Goal: Task Accomplishment & Management: Complete application form

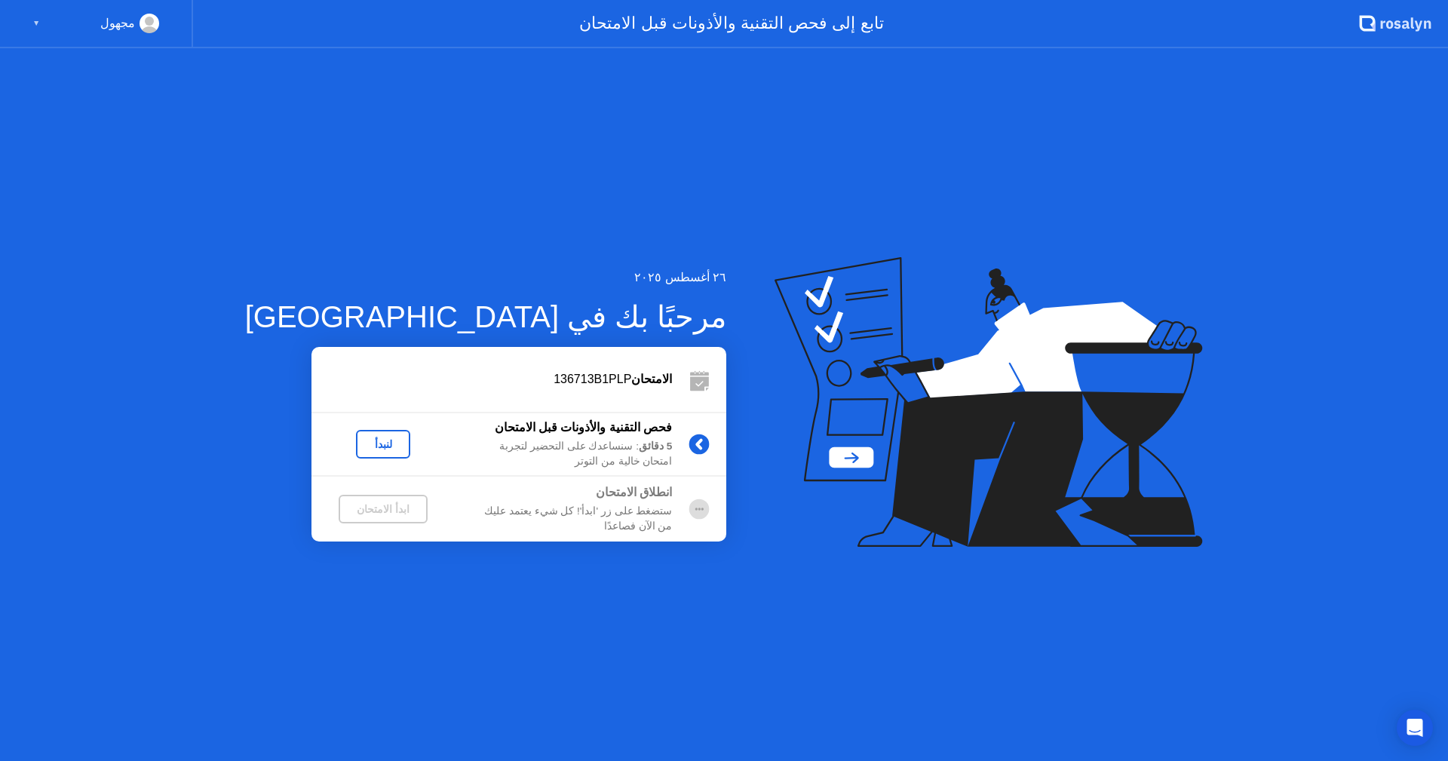
click at [362, 439] on div "لنبدأ" at bounding box center [383, 444] width 42 height 12
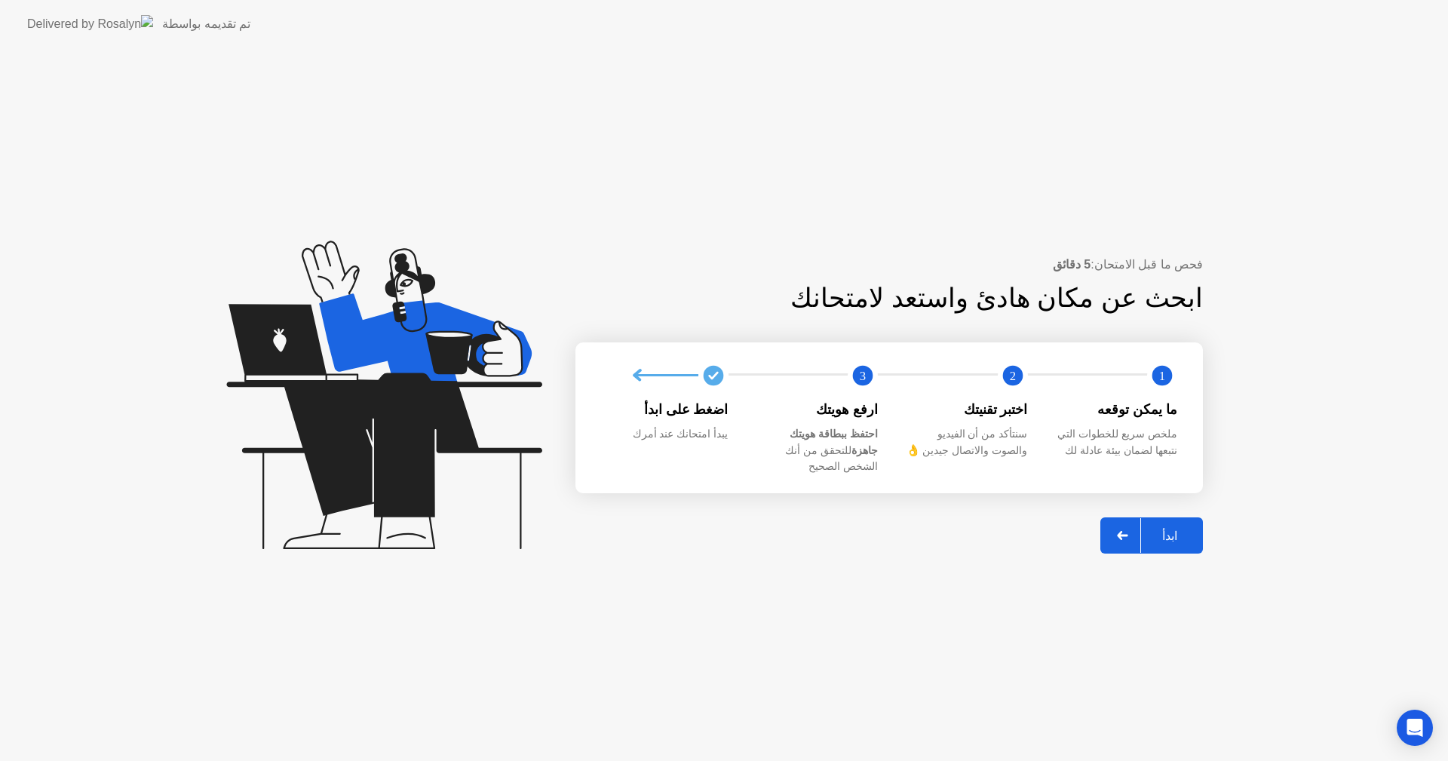
click at [1187, 529] on div "ابدأ" at bounding box center [1169, 536] width 57 height 14
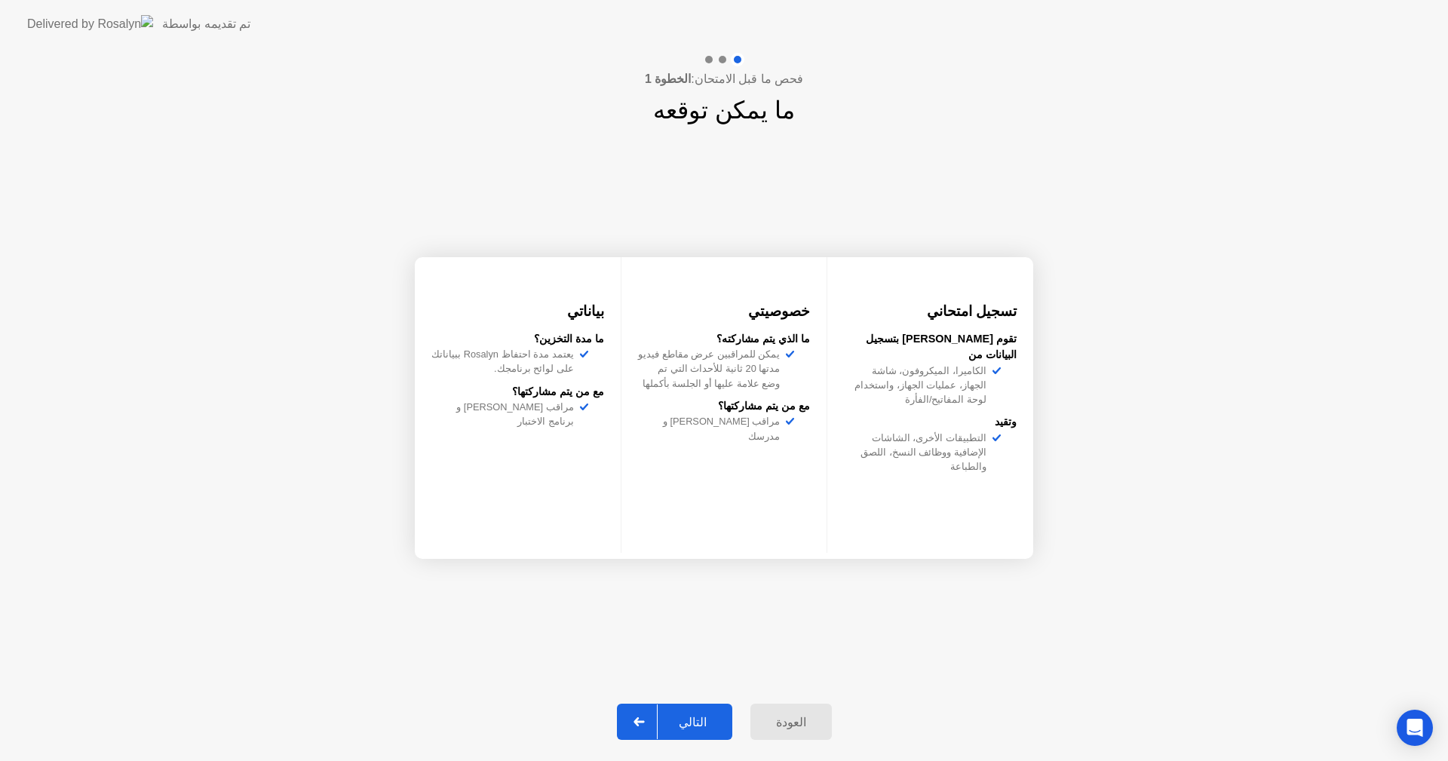
click at [693, 716] on div "التالي" at bounding box center [693, 722] width 70 height 14
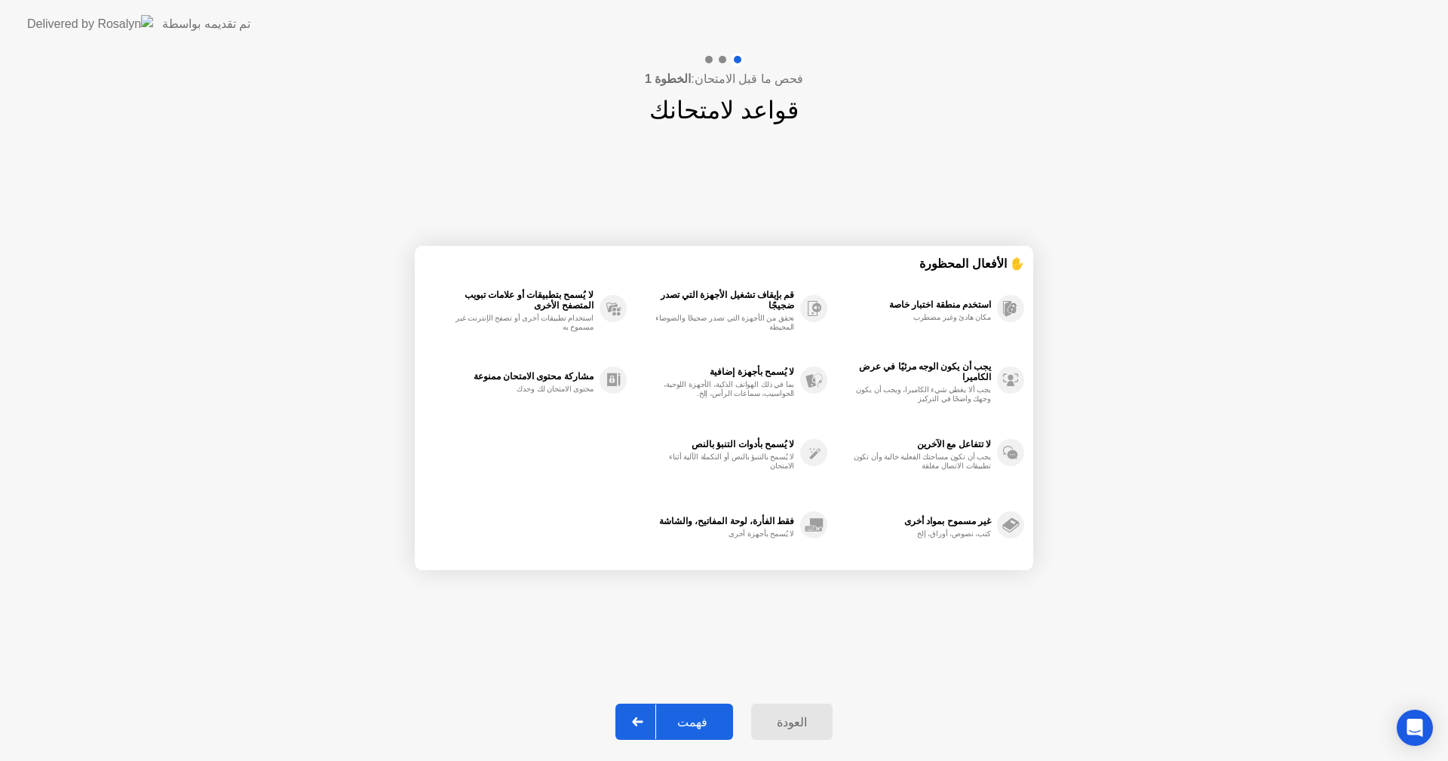
click at [693, 716] on div "فهمت" at bounding box center [692, 722] width 72 height 14
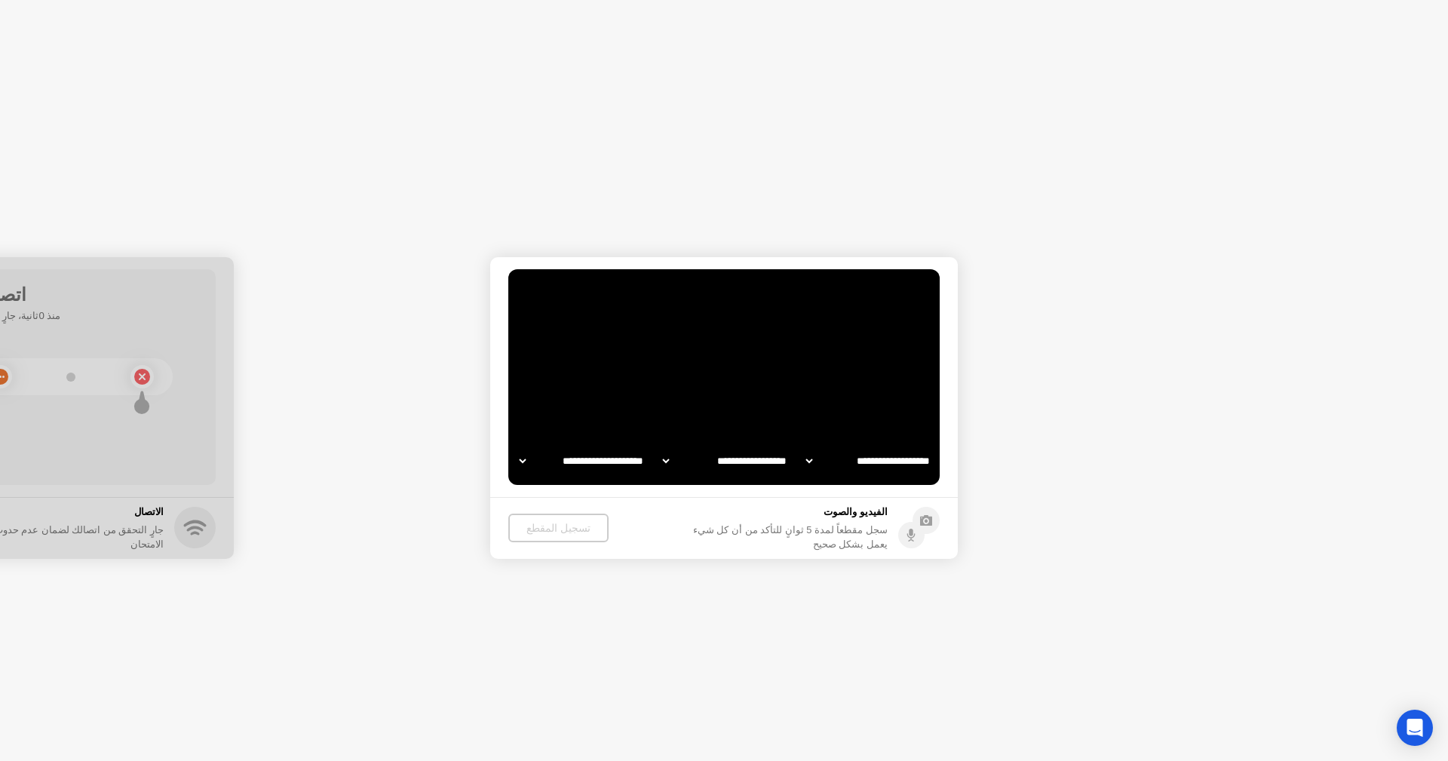
select select "**********"
select select "*******"
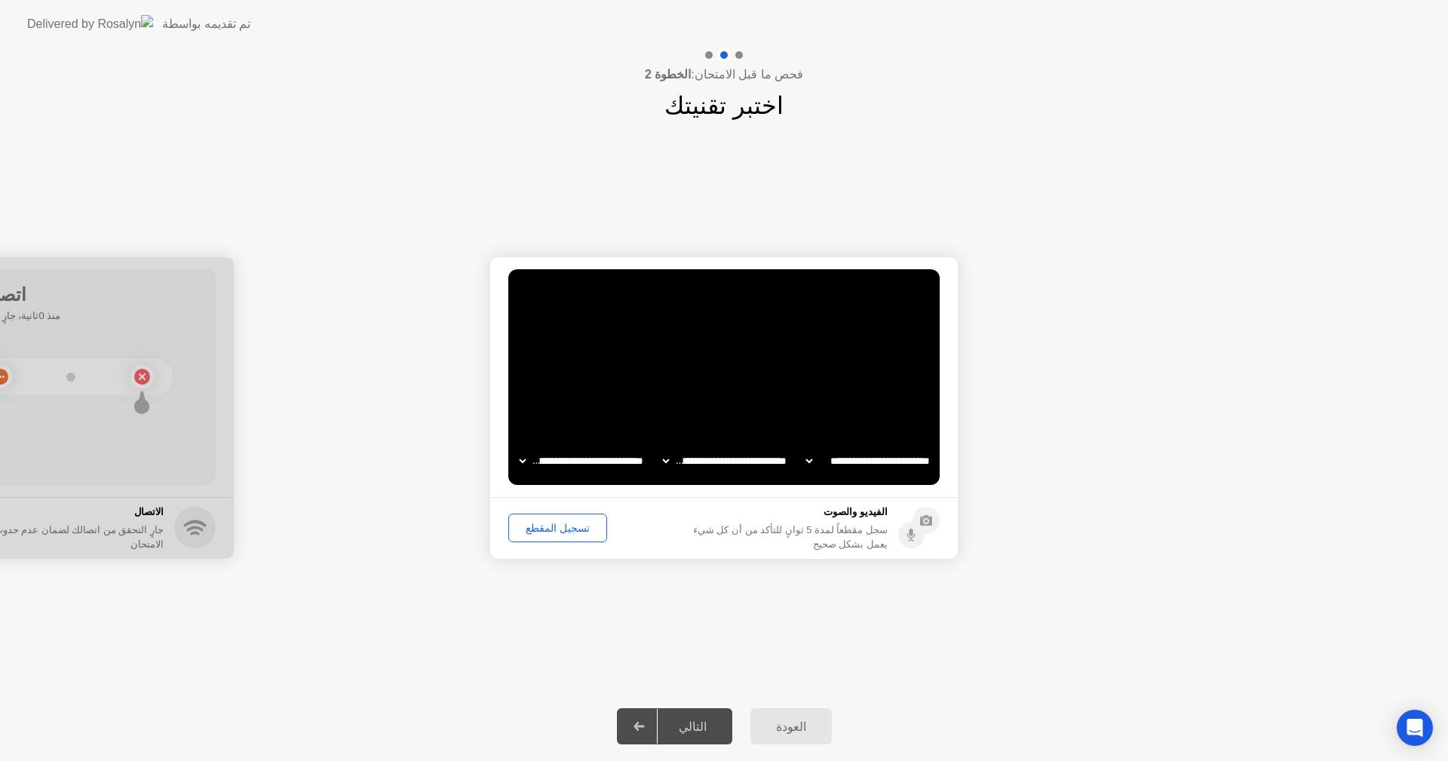
click at [563, 534] on div "تسجيل المقطع" at bounding box center [558, 528] width 88 height 12
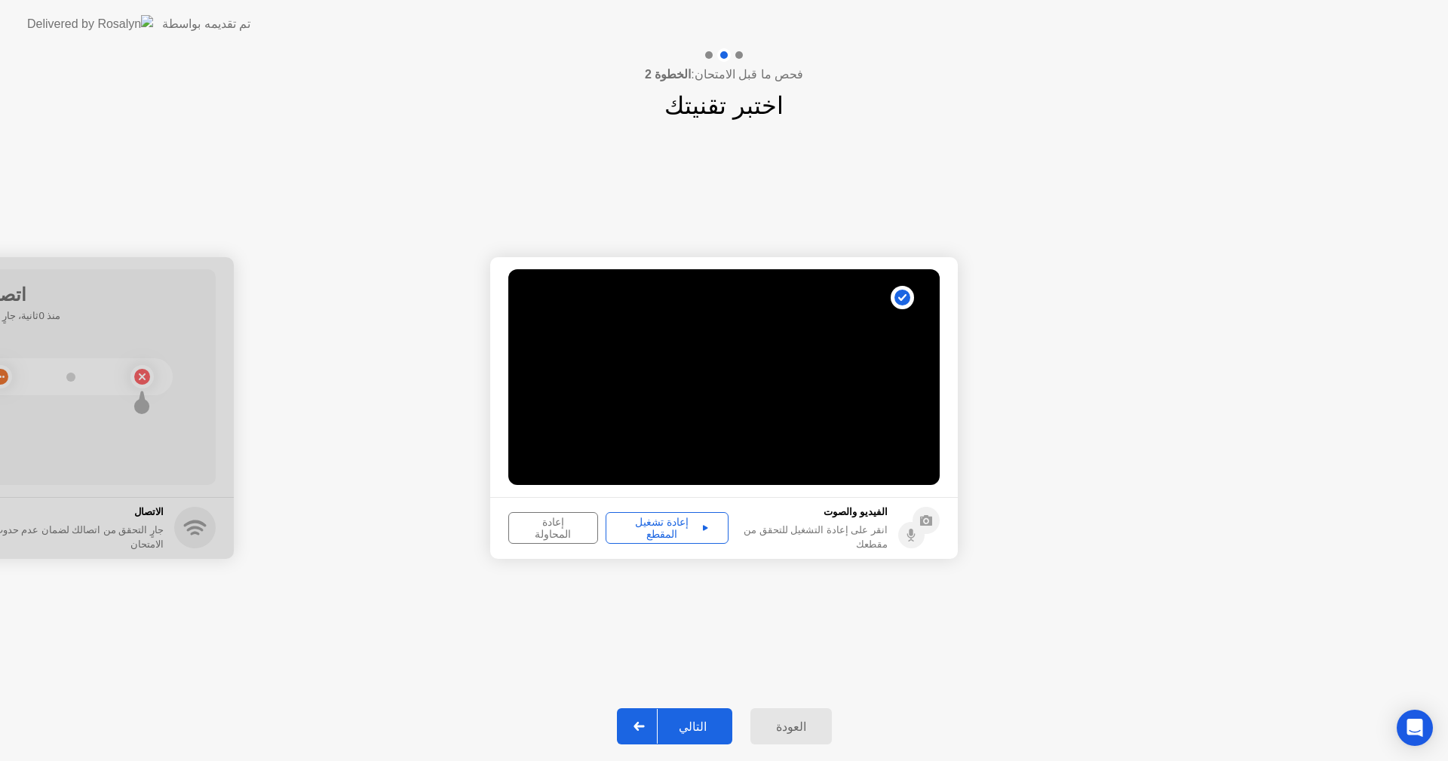
click at [684, 532] on div "إعادة تشغيل المقطع" at bounding box center [667, 528] width 112 height 24
click at [683, 723] on div "التالي" at bounding box center [693, 727] width 70 height 14
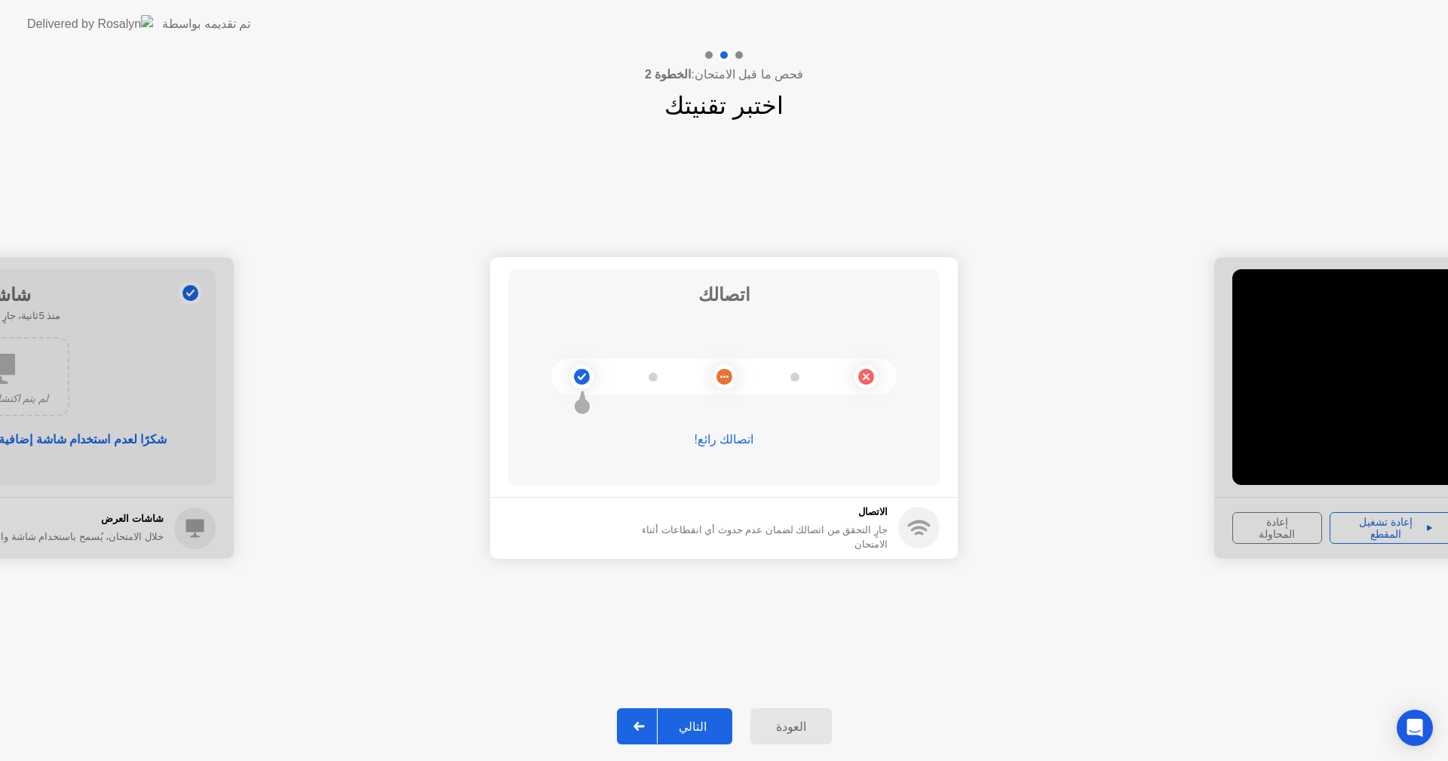
click at [698, 713] on button "التالي" at bounding box center [674, 726] width 115 height 36
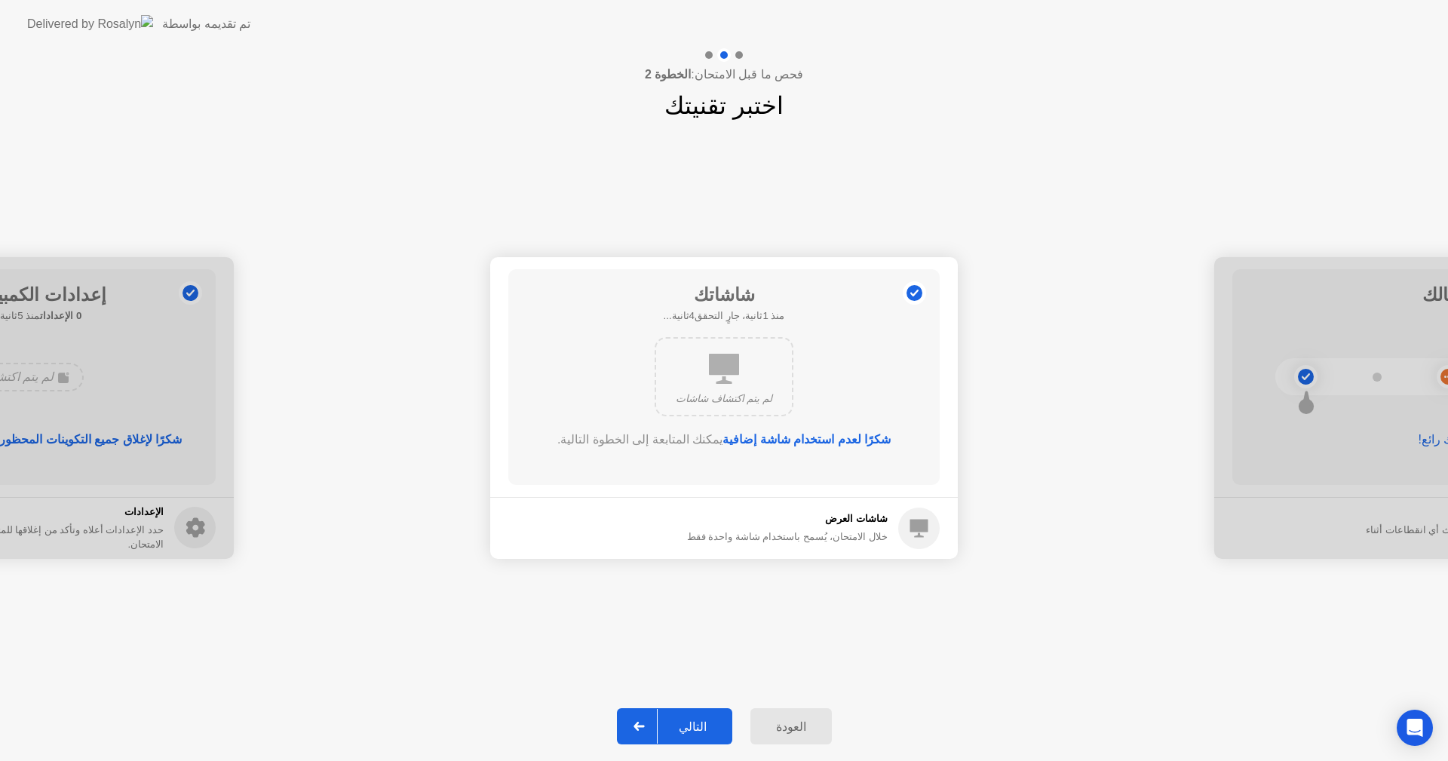
click at [692, 729] on div "التالي" at bounding box center [693, 727] width 70 height 14
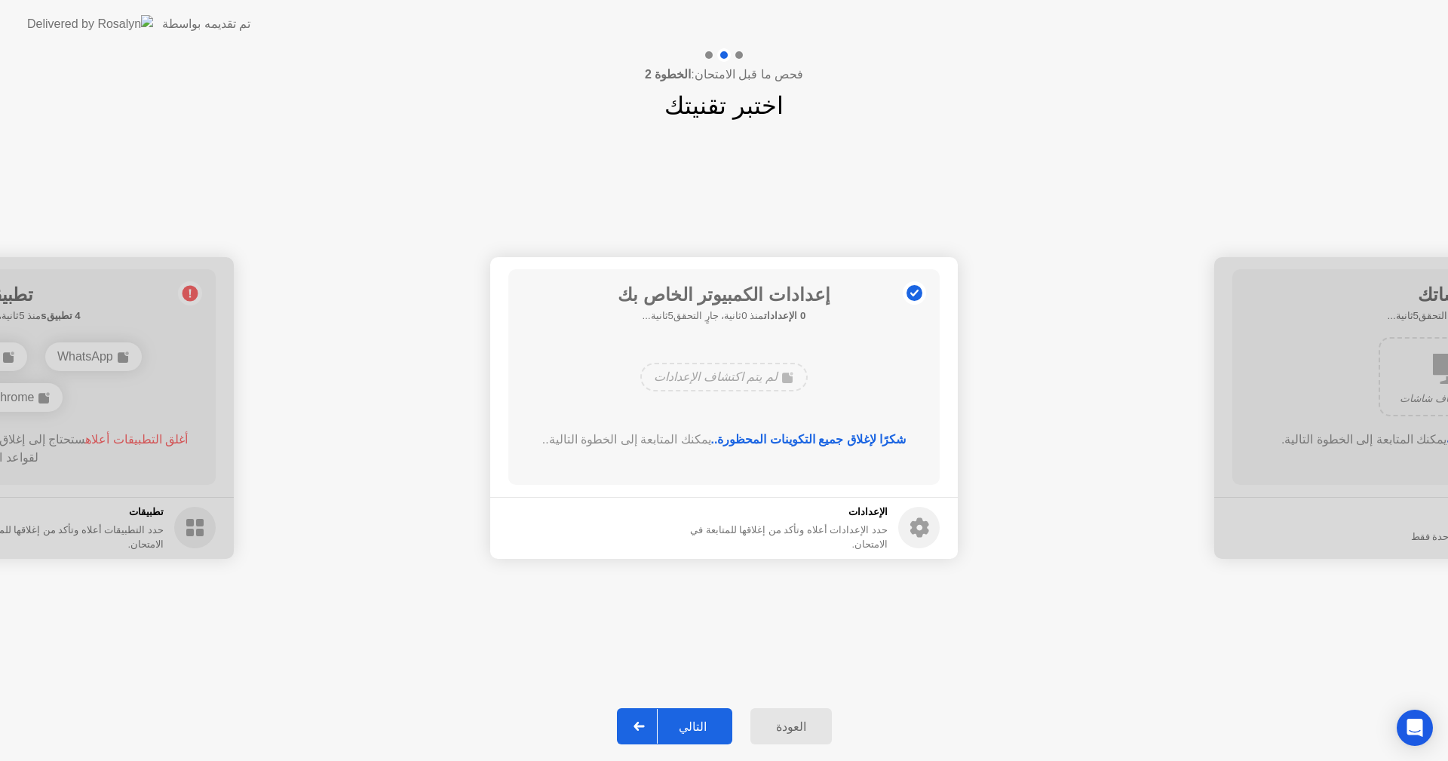
click at [692, 729] on div "التالي" at bounding box center [693, 727] width 70 height 14
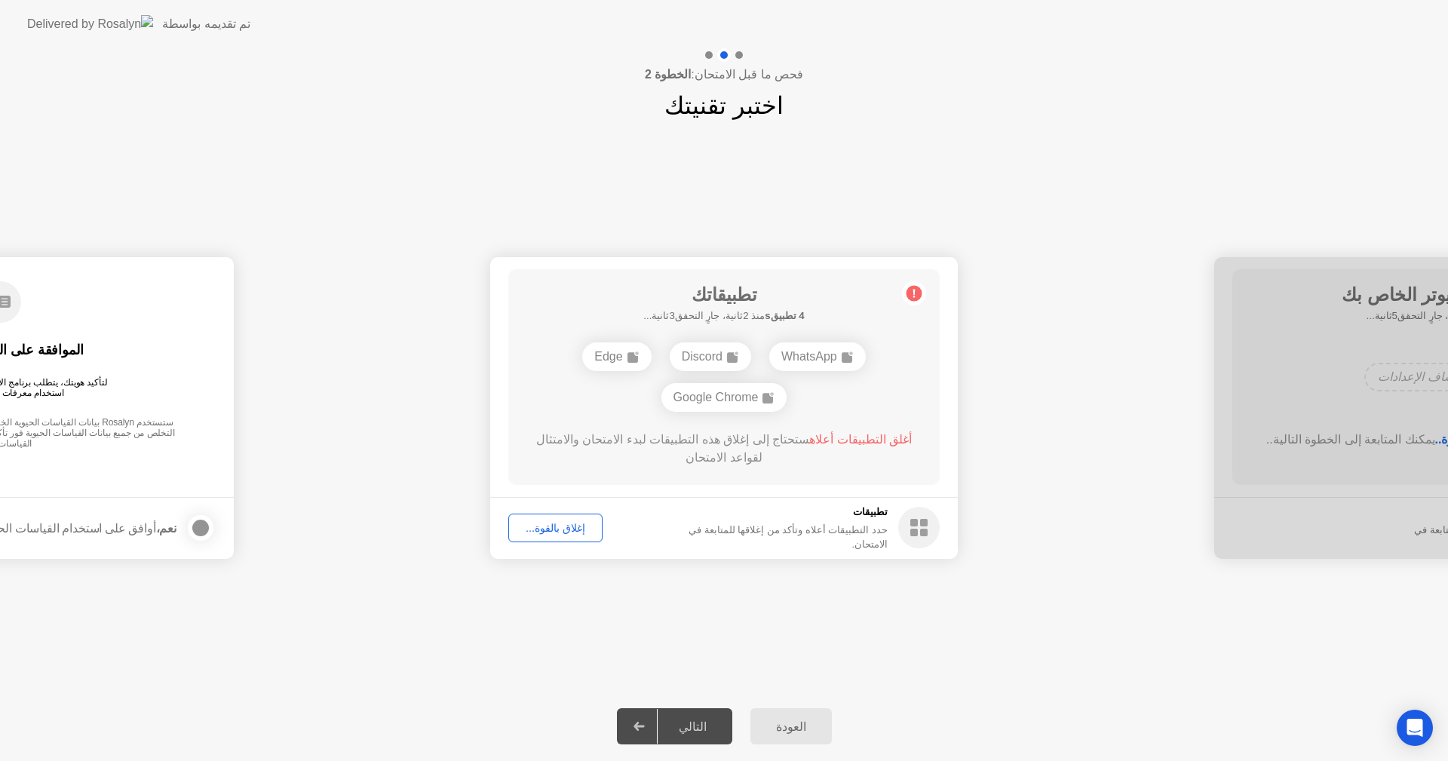
click at [559, 525] on div "إغلاق بالقوة..." at bounding box center [556, 528] width 84 height 12
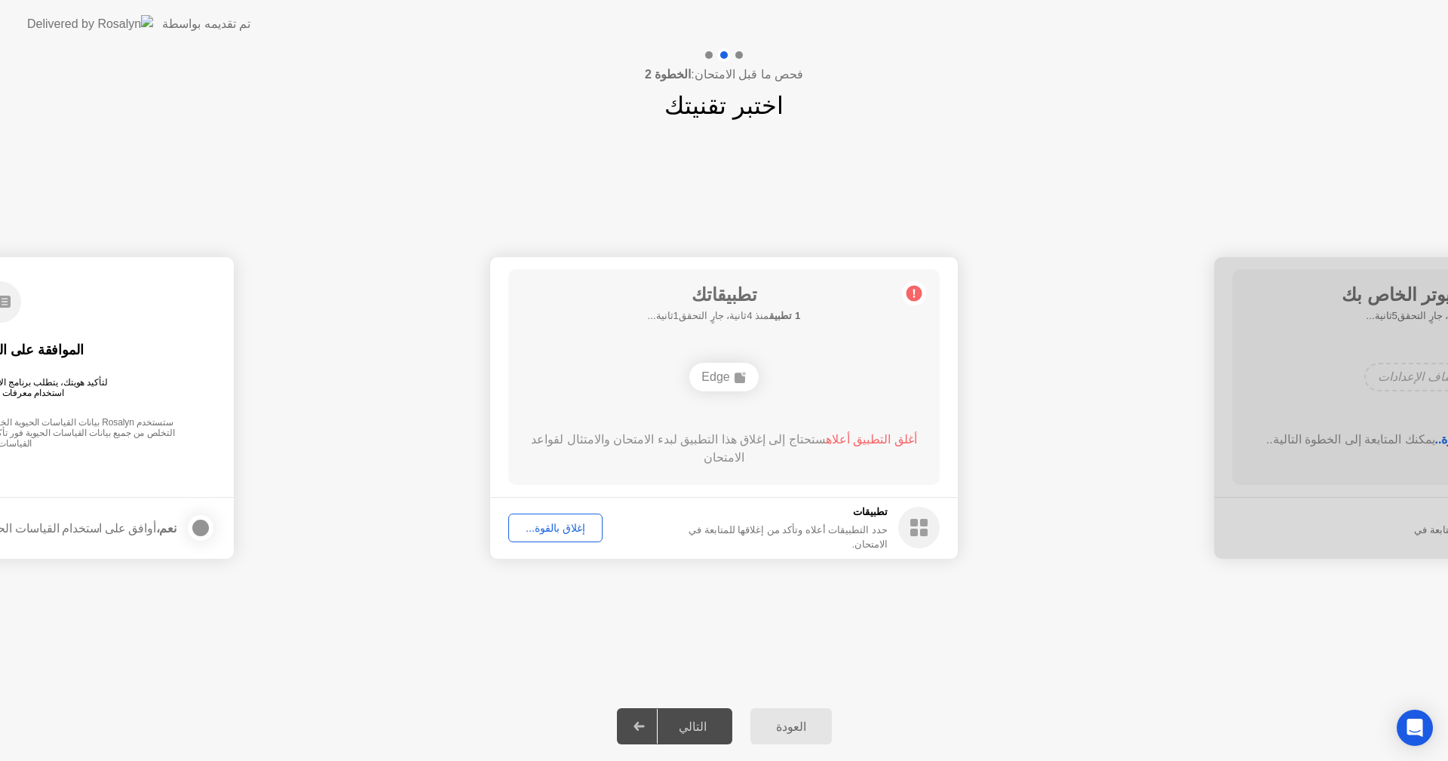
click at [570, 532] on div "إغلاق بالقوة..." at bounding box center [556, 528] width 84 height 12
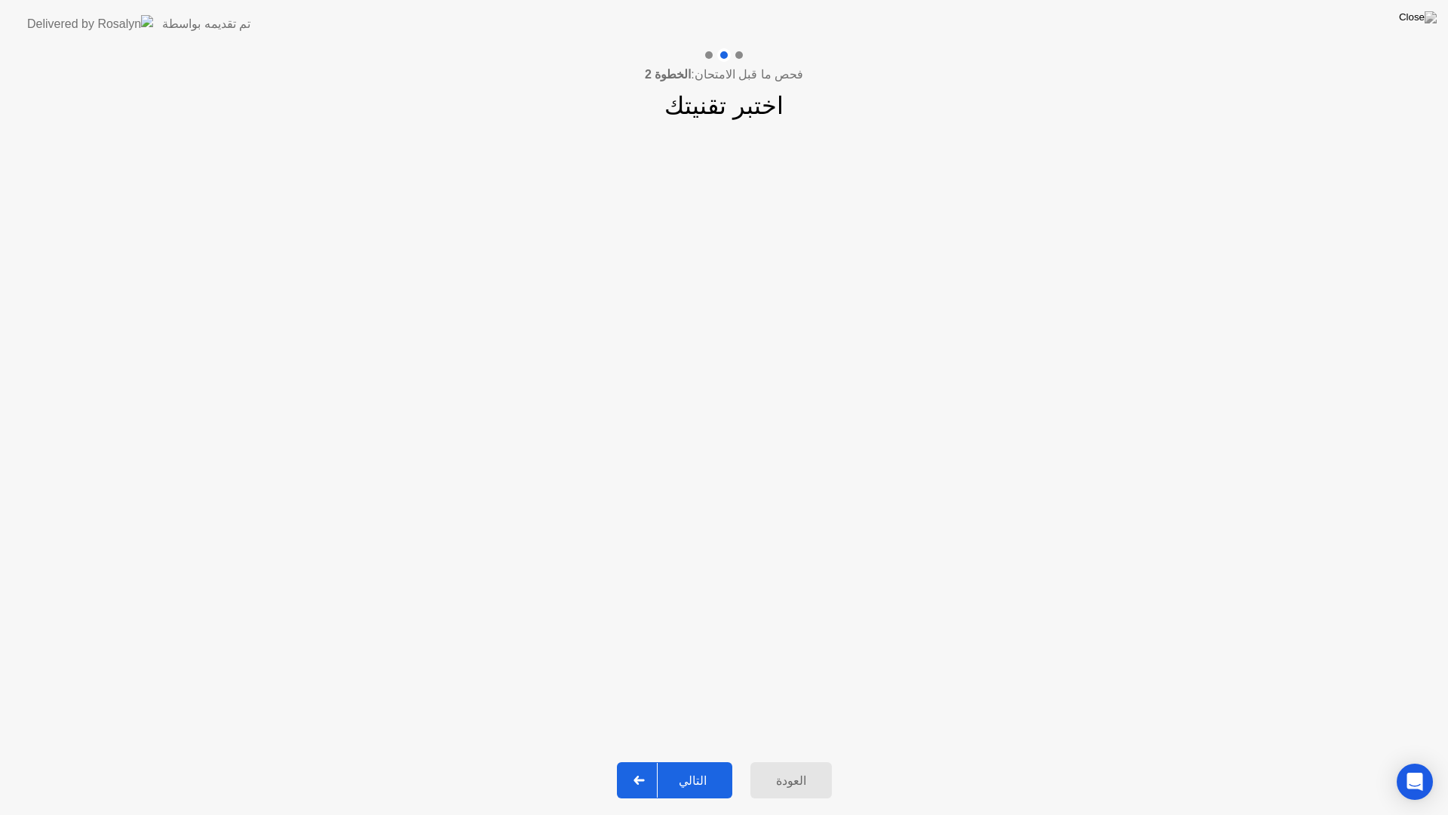
drag, startPoint x: 716, startPoint y: 360, endPoint x: 713, endPoint y: 334, distance: 25.8
click at [713, 334] on app-slider "**********" at bounding box center [724, 434] width 1448 height 338
click at [701, 760] on div "التالي" at bounding box center [693, 780] width 70 height 14
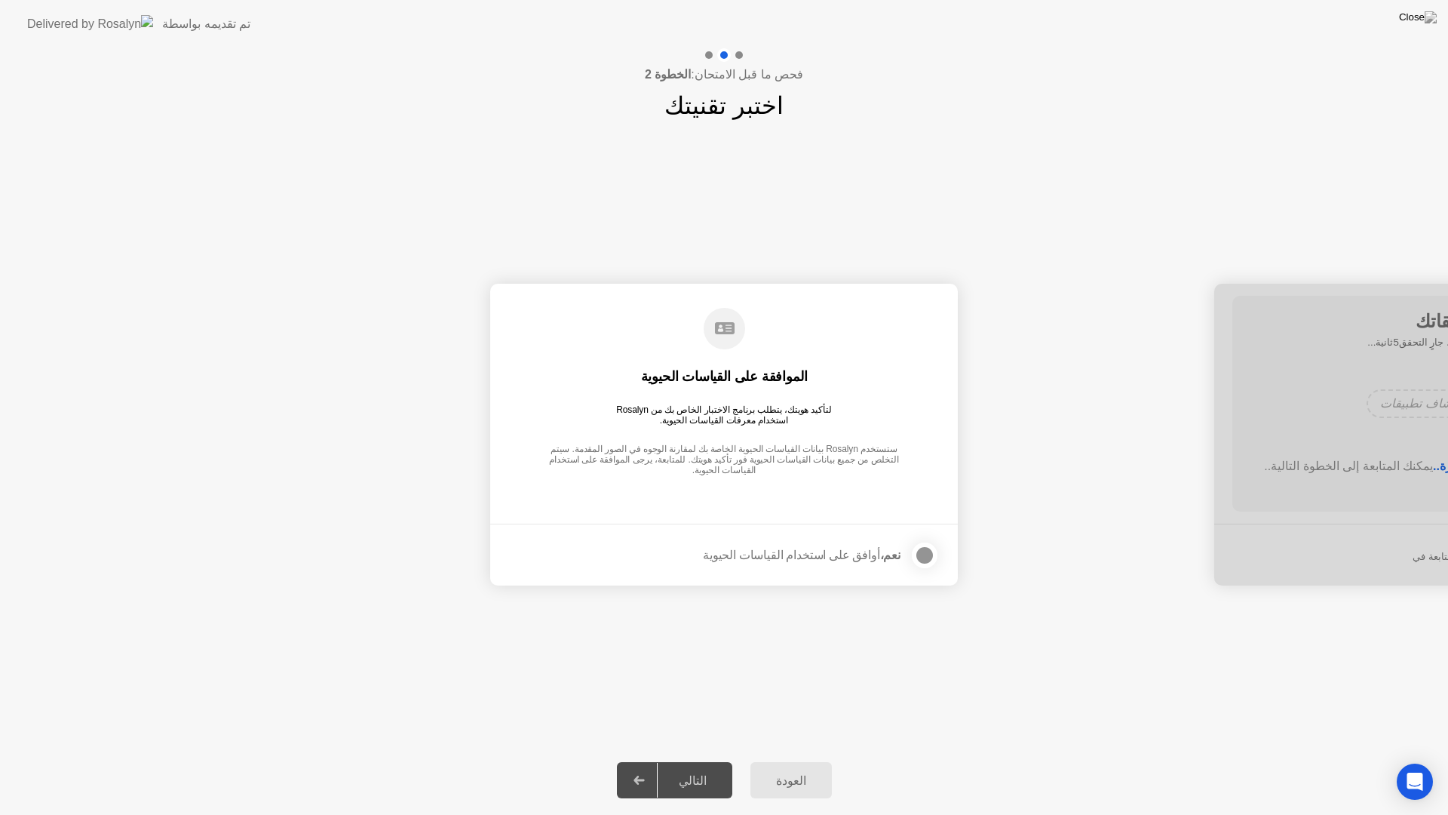
click at [776, 566] on div "نعم، أوافق على استخدام القياسات الحيوية" at bounding box center [821, 555] width 237 height 30
click at [919, 553] on div at bounding box center [925, 555] width 18 height 18
click at [702, 760] on button "التالي" at bounding box center [674, 780] width 115 height 36
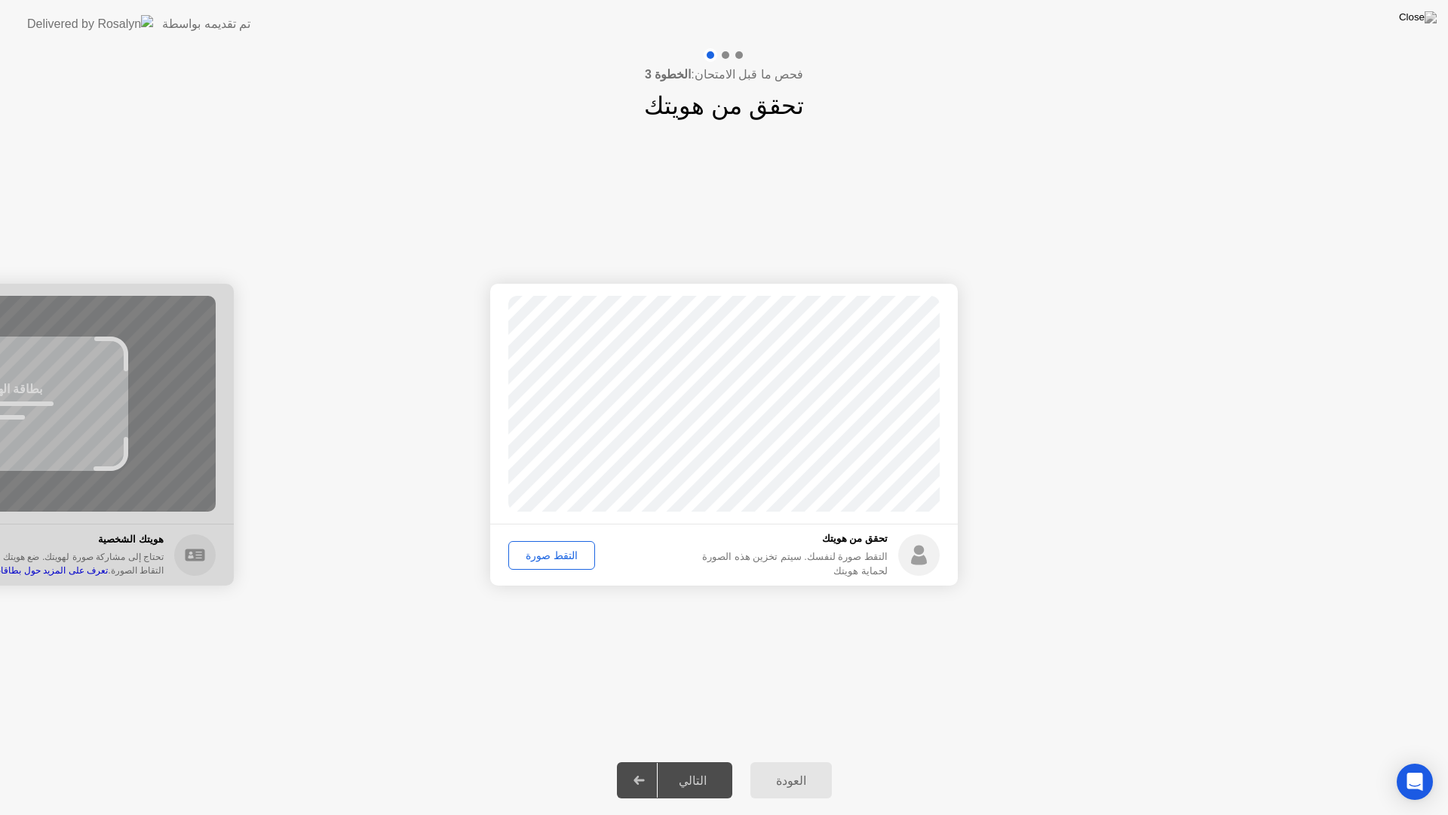
click at [550, 550] on div "التقط صورة" at bounding box center [552, 555] width 76 height 12
click at [683, 760] on button "التالي" at bounding box center [674, 780] width 115 height 36
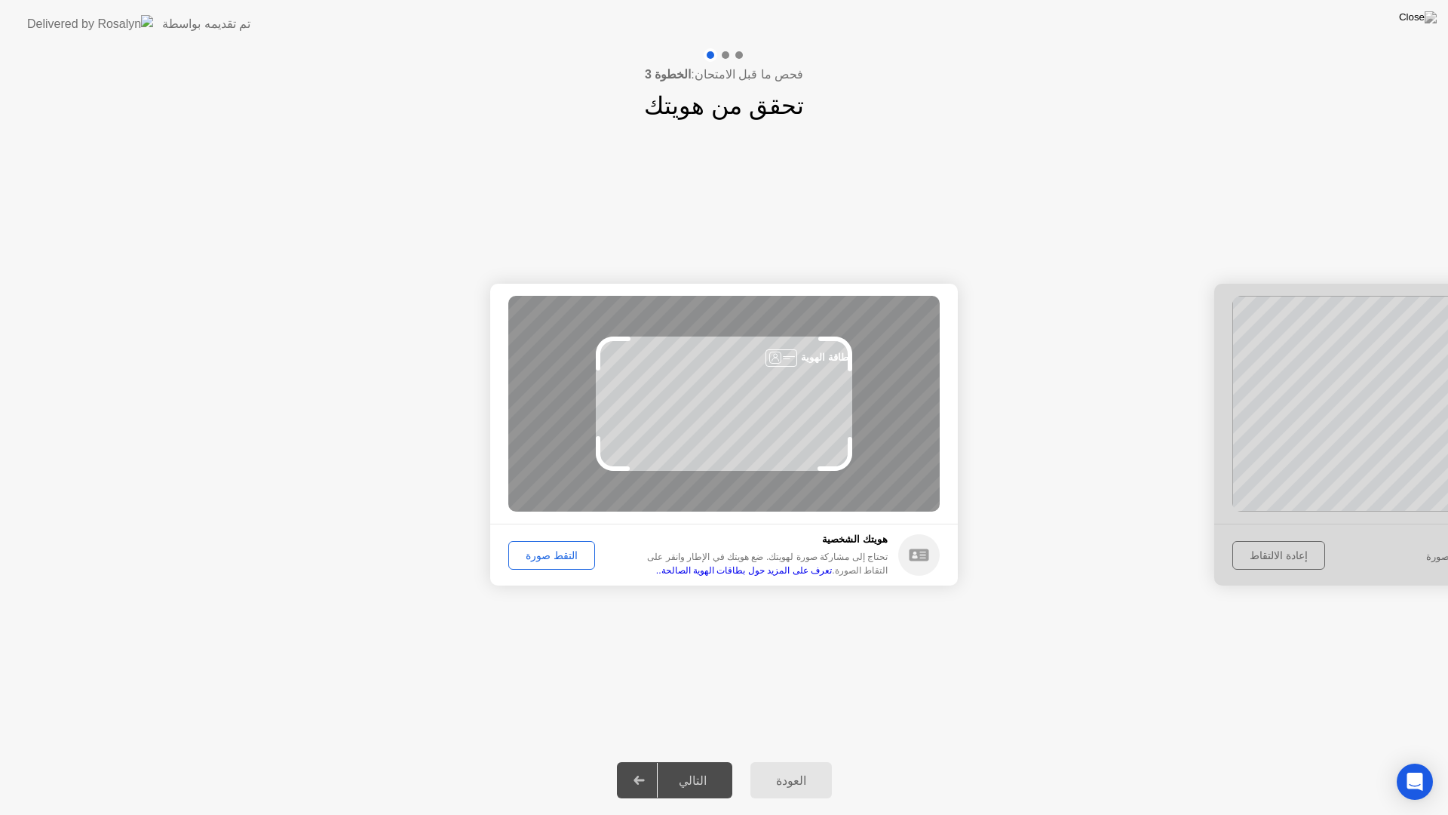
click at [555, 557] on div "التقط صورة" at bounding box center [552, 555] width 76 height 12
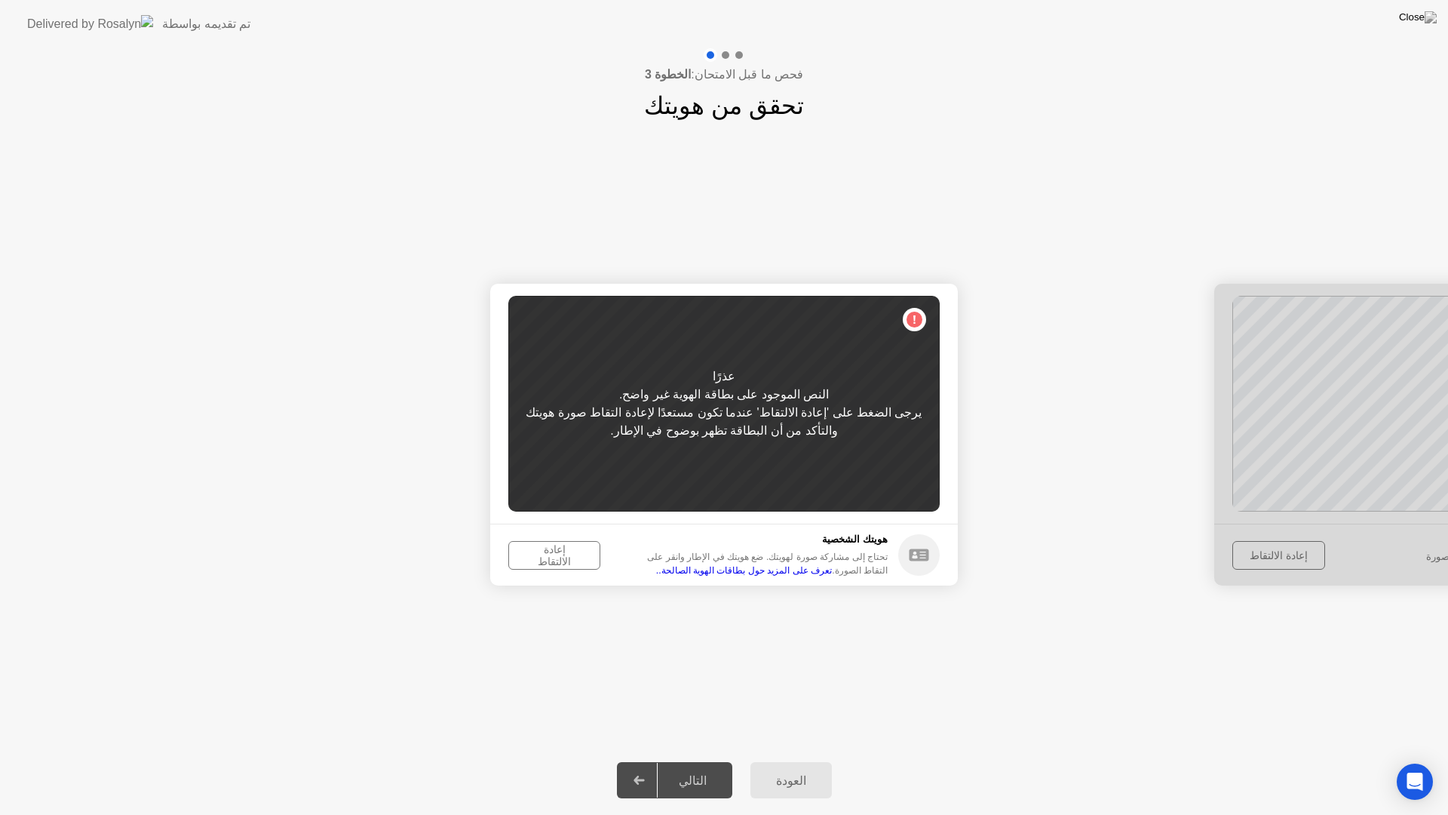
click at [556, 554] on div "إعادة الالتقاط" at bounding box center [554, 555] width 81 height 24
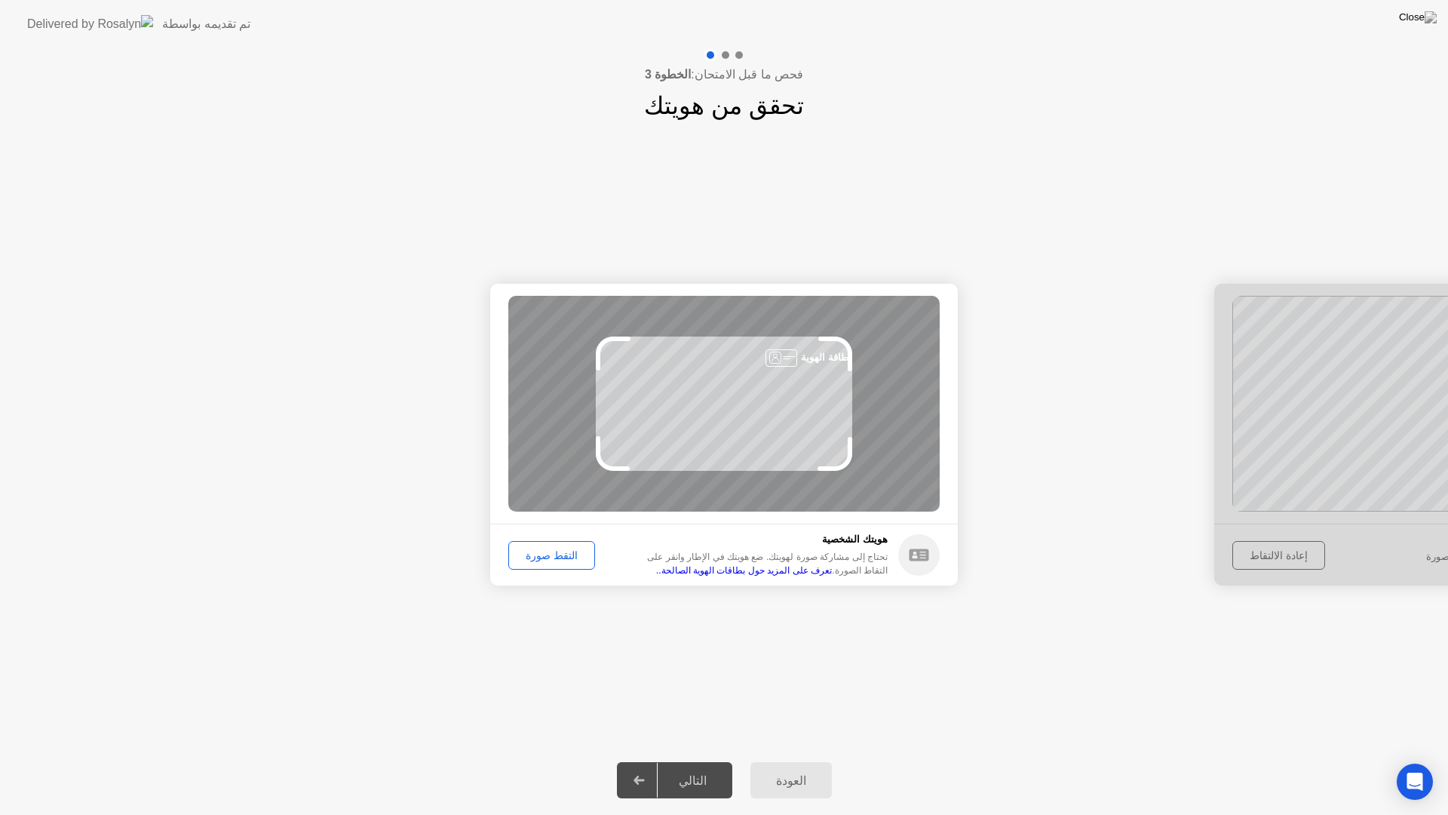
click at [555, 553] on div "التقط صورة" at bounding box center [552, 555] width 76 height 12
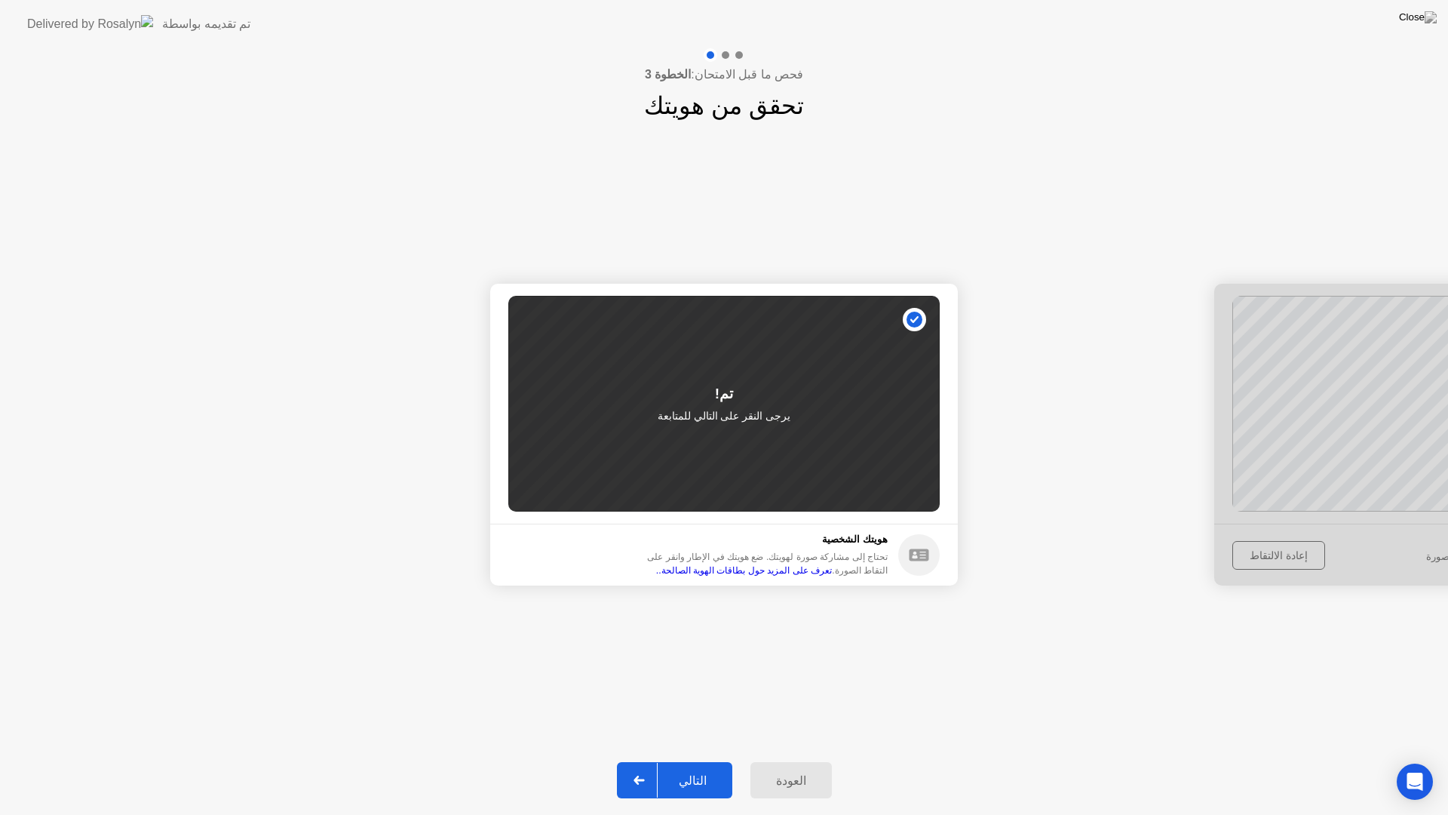
click at [658, 760] on div at bounding box center [639, 779] width 36 height 35
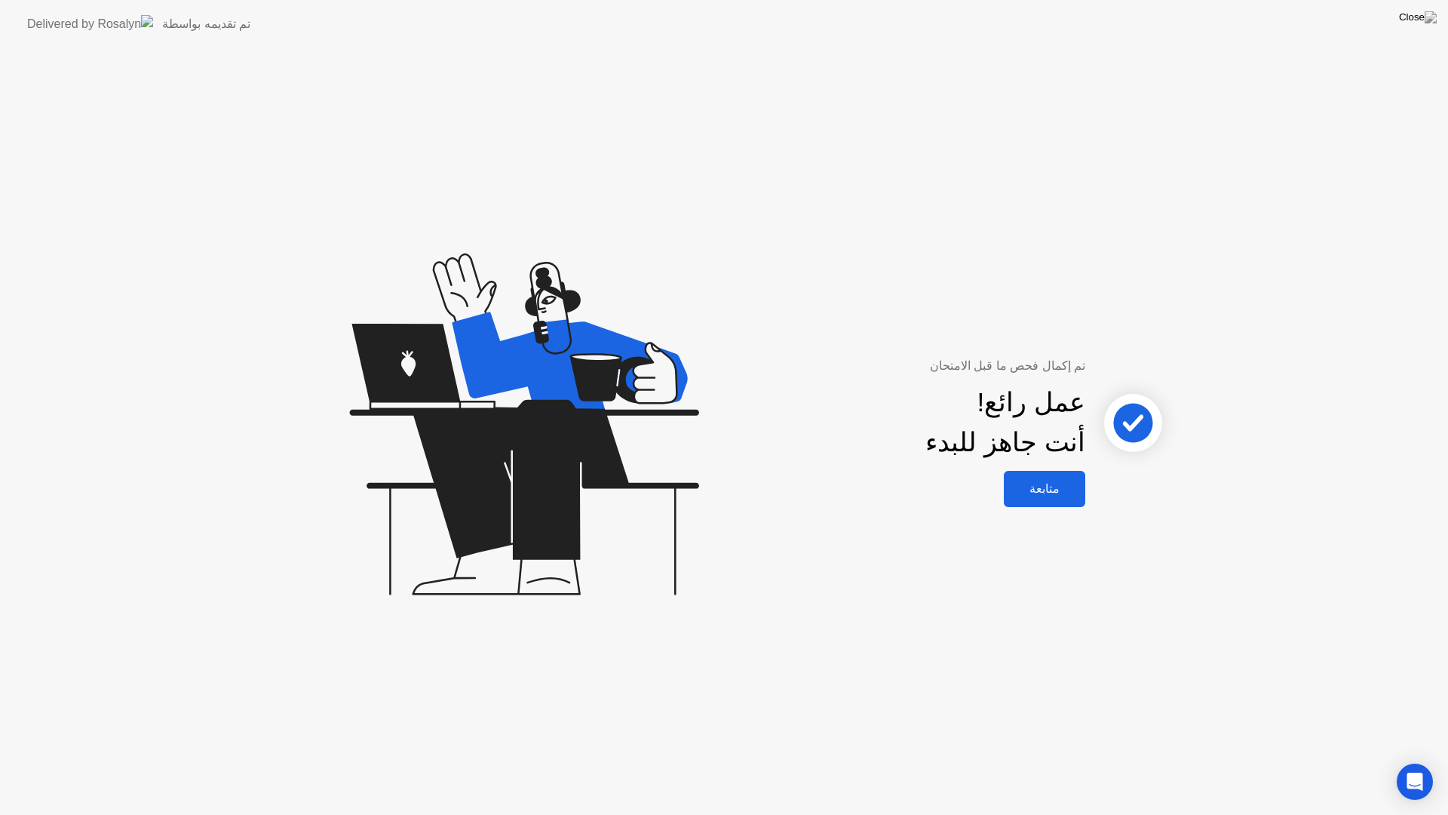
click at [1060, 494] on div "متابعة" at bounding box center [1044, 488] width 72 height 14
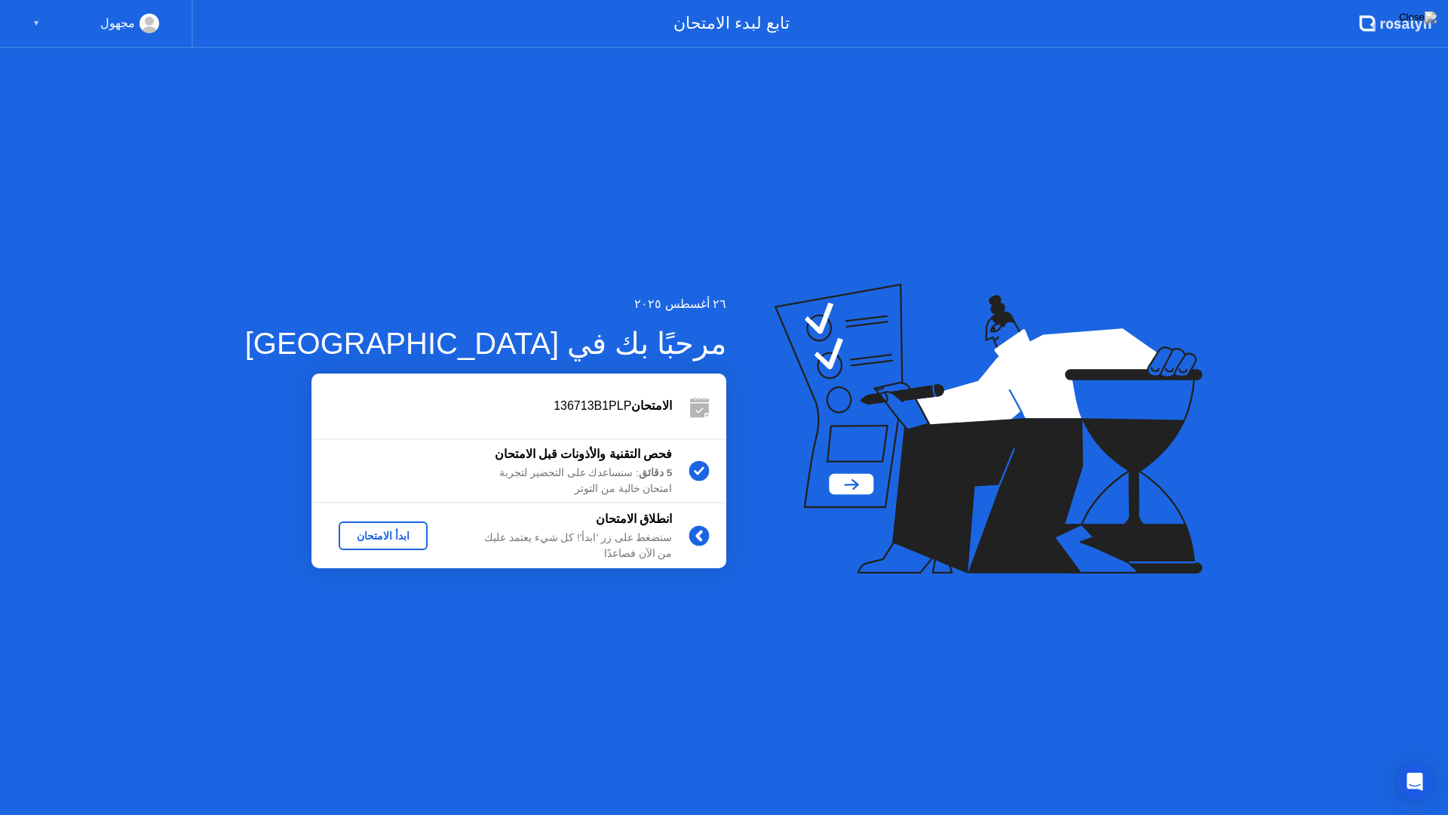
click at [358, 535] on div "ابدأ الامتحان" at bounding box center [383, 535] width 77 height 12
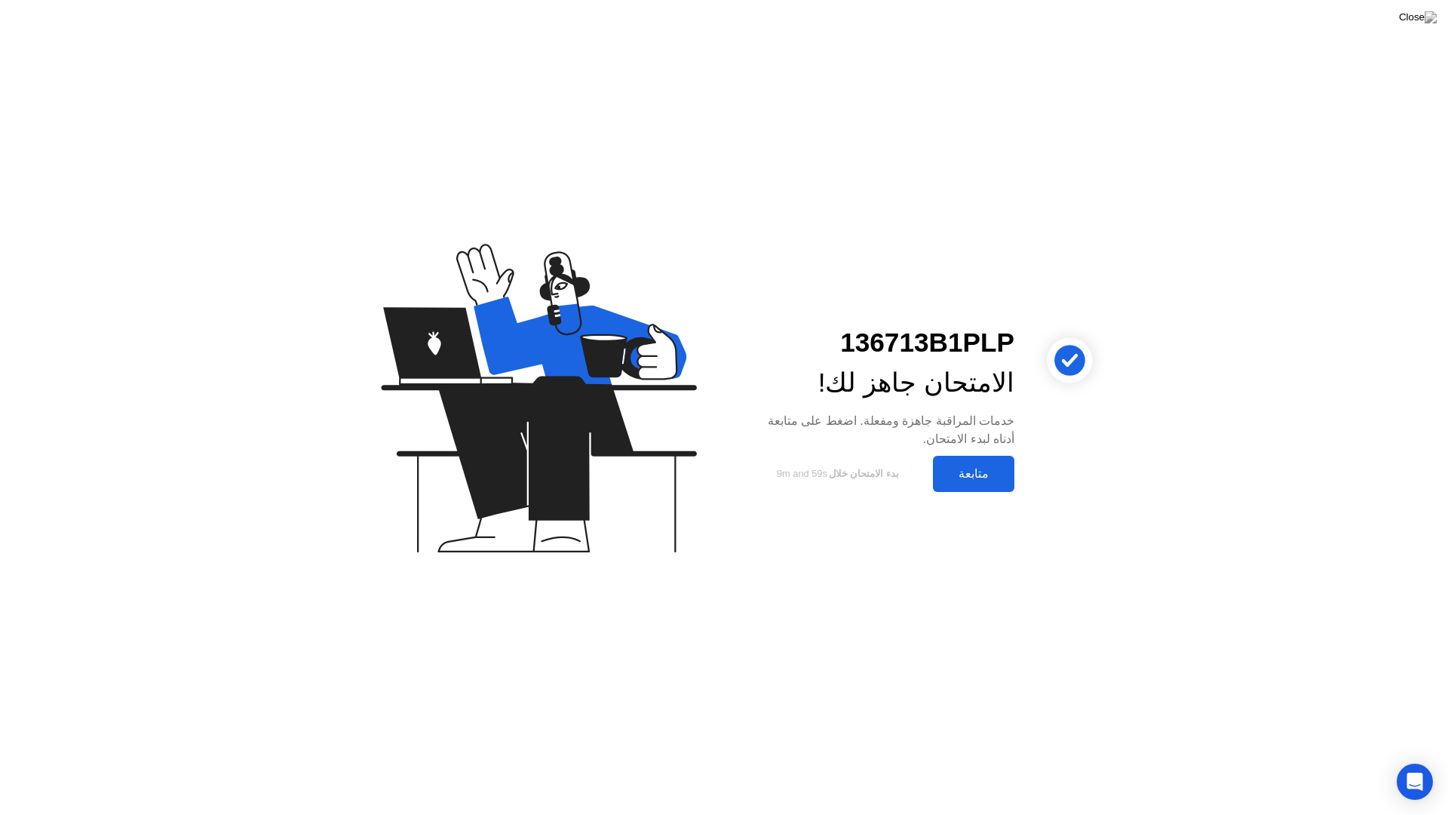
click at [947, 471] on div "متابعة" at bounding box center [973, 473] width 72 height 14
